Goal: Transaction & Acquisition: Book appointment/travel/reservation

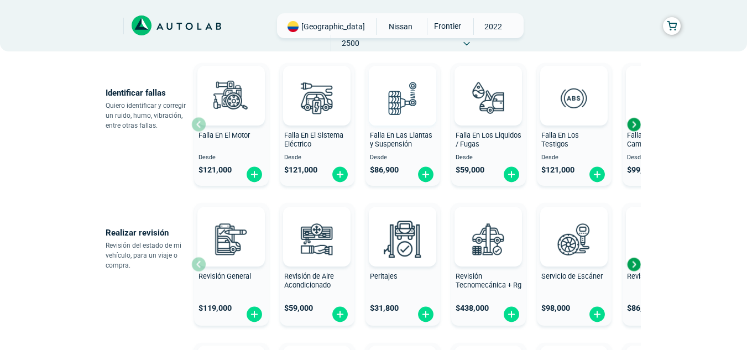
scroll to position [276, 0]
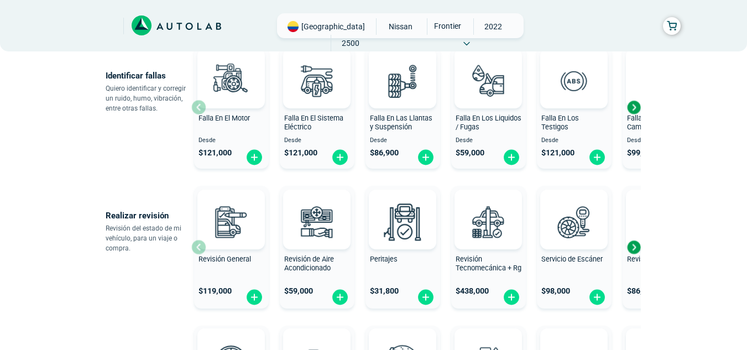
click at [633, 245] on div "Next slide" at bounding box center [633, 247] width 17 height 17
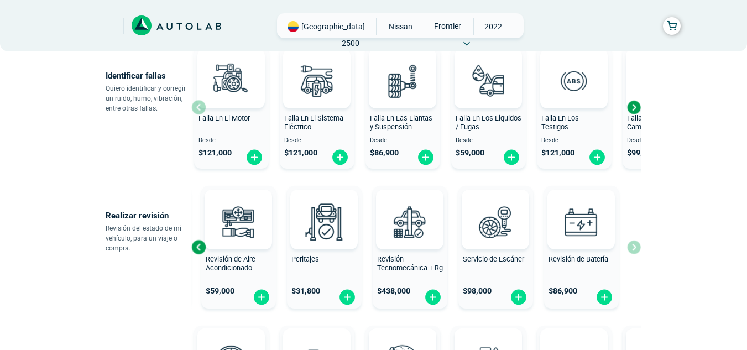
click at [632, 245] on div "Revisión General $ 119,000 Revisión de Aire Acondicionado $ 59,000 Peritajes $ …" at bounding box center [415, 247] width 449 height 132
click at [631, 111] on div "Next slide" at bounding box center [633, 107] width 17 height 17
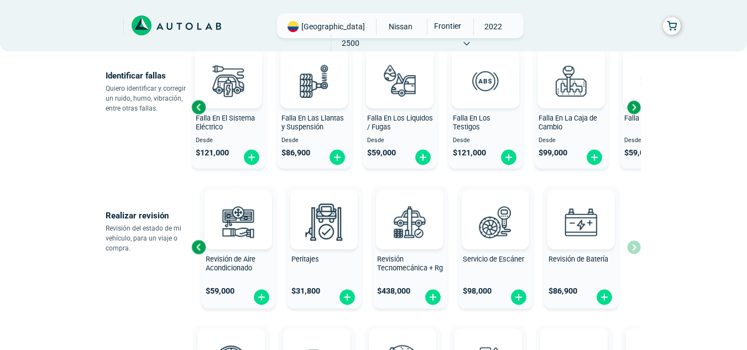
click at [631, 111] on div "Next slide" at bounding box center [633, 107] width 17 height 17
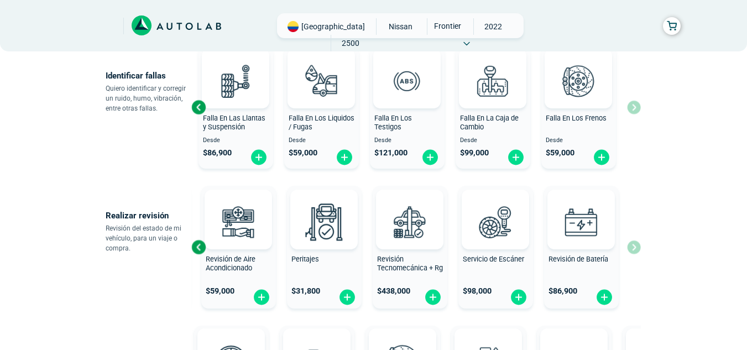
click at [631, 111] on div "Falla En El Motor Desde $ 121,000 Falla En El Sistema Eléctrico Desde $ 121,000…" at bounding box center [415, 107] width 449 height 132
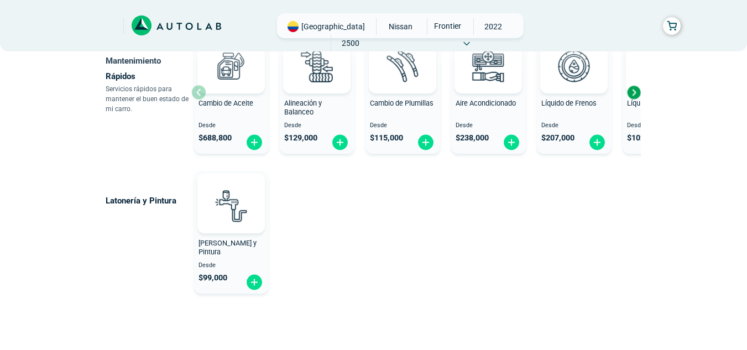
scroll to position [645, 0]
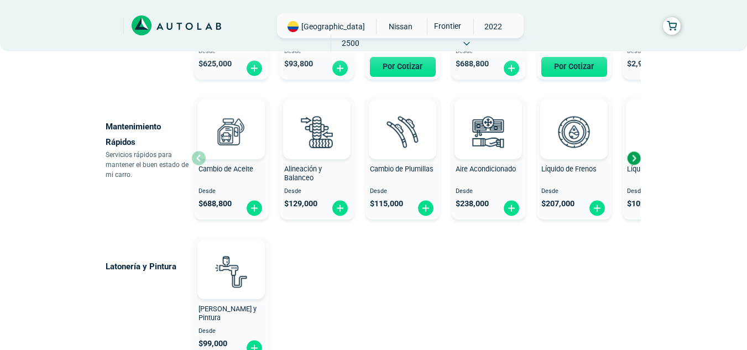
click at [632, 162] on div "Next slide" at bounding box center [633, 158] width 17 height 17
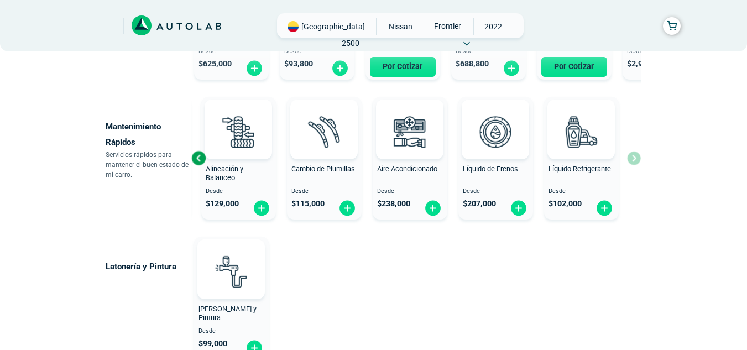
click at [632, 162] on div "Cambio de Aceite Desde $ 688,800 Alineación y Balanceo Desde $ 129,000 Cambio d…" at bounding box center [415, 158] width 449 height 132
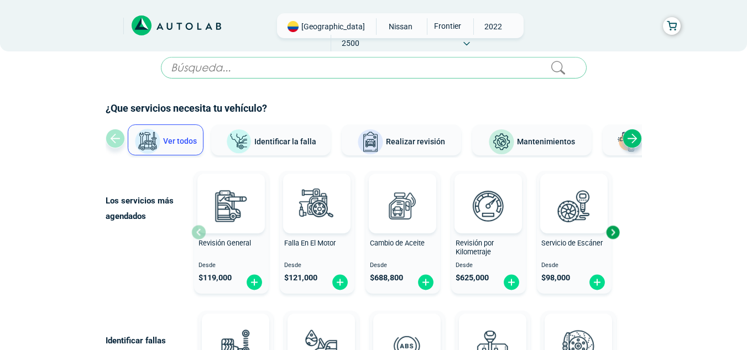
scroll to position [0, 0]
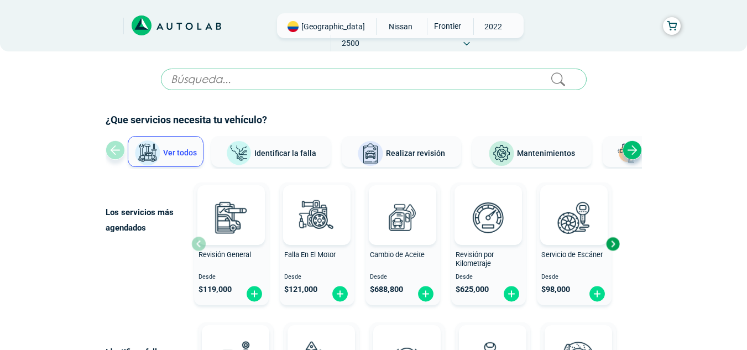
click at [630, 151] on div "Next slide" at bounding box center [632, 149] width 19 height 19
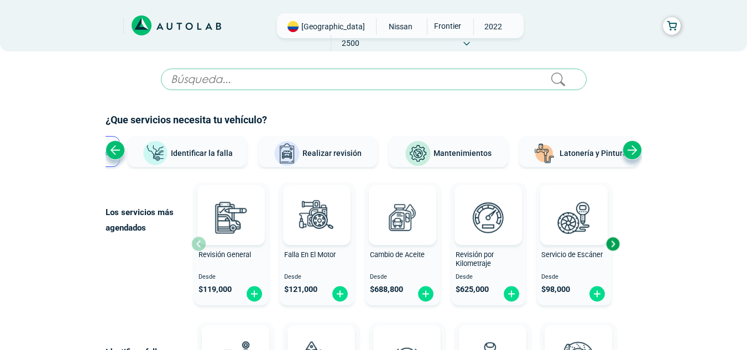
click at [630, 152] on div "Next slide" at bounding box center [632, 149] width 19 height 19
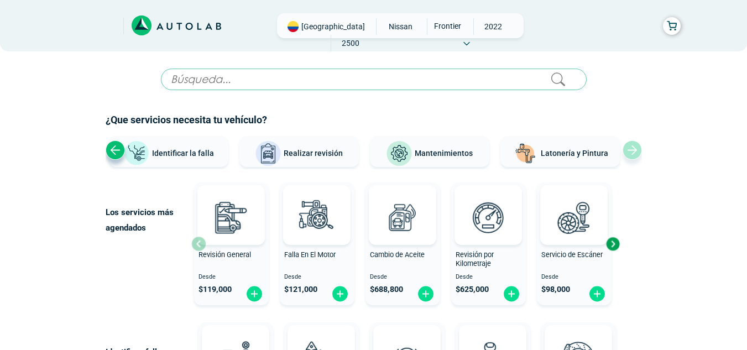
click at [630, 152] on div "Ver todos Identificar la falla Realizar revisión Mantenimientos Latonería y Pin…" at bounding box center [374, 152] width 536 height 33
click at [514, 22] on div "[GEOGRAPHIC_DATA] NISSAN FRONTIER 2022 2500" at bounding box center [400, 25] width 247 height 25
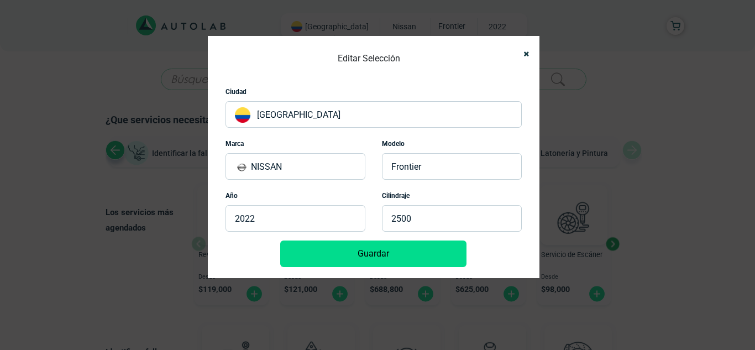
click at [440, 212] on p "2500" at bounding box center [452, 218] width 140 height 27
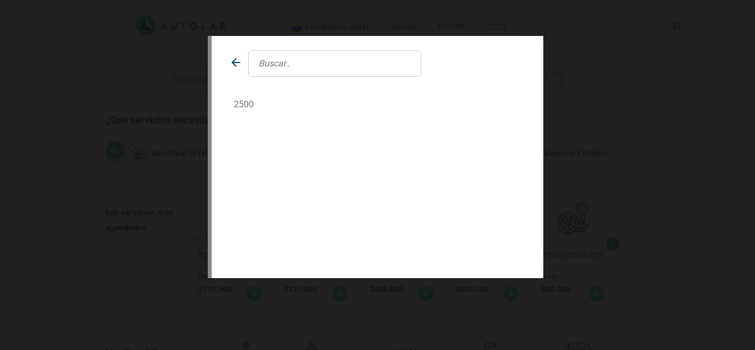
click at [275, 60] on input "text" at bounding box center [334, 63] width 173 height 27
click at [239, 63] on icon at bounding box center [235, 62] width 13 height 13
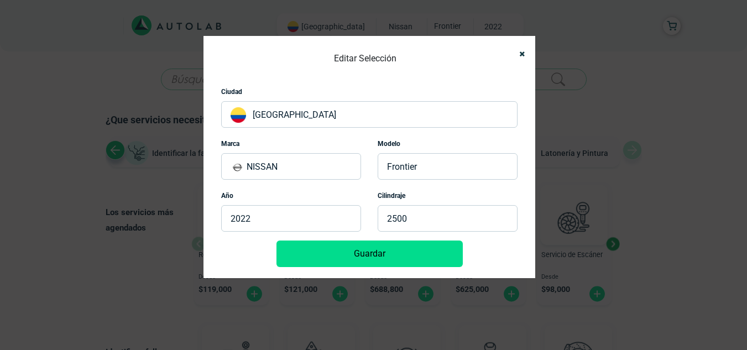
click at [395, 215] on p "2500" at bounding box center [448, 218] width 140 height 27
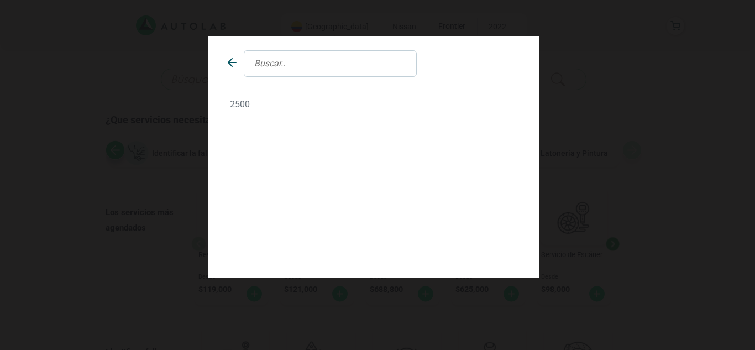
click at [239, 62] on div at bounding box center [329, 63] width 187 height 27
click at [236, 63] on div at bounding box center [329, 63] width 187 height 27
click at [236, 64] on div at bounding box center [329, 63] width 187 height 27
click at [722, 109] on div "2500" at bounding box center [377, 175] width 755 height 350
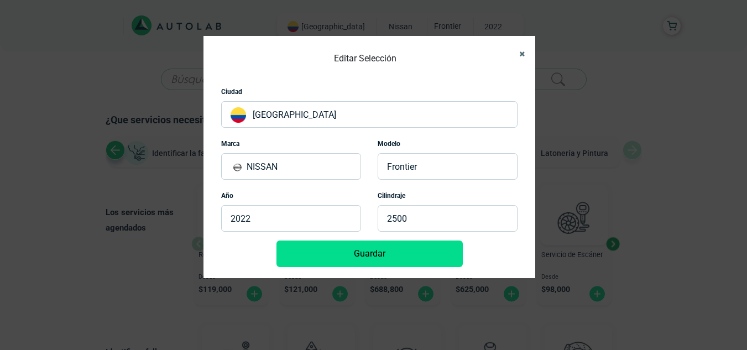
click at [520, 50] on icon "Close" at bounding box center [522, 53] width 6 height 7
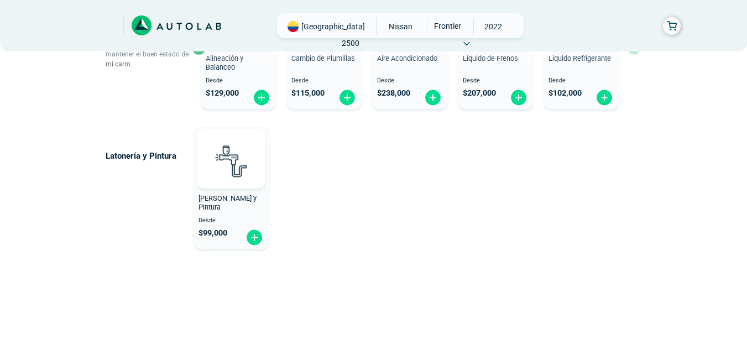
scroll to position [208, 0]
